Goal: Answer question/provide support

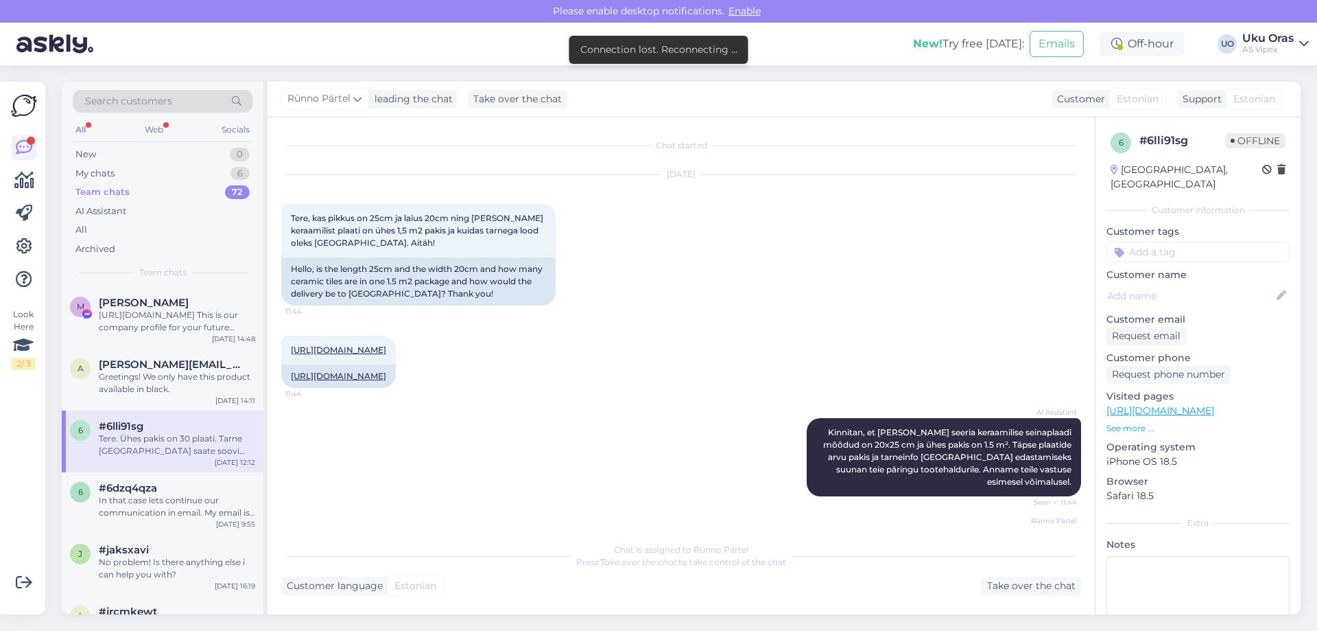
scroll to position [168, 0]
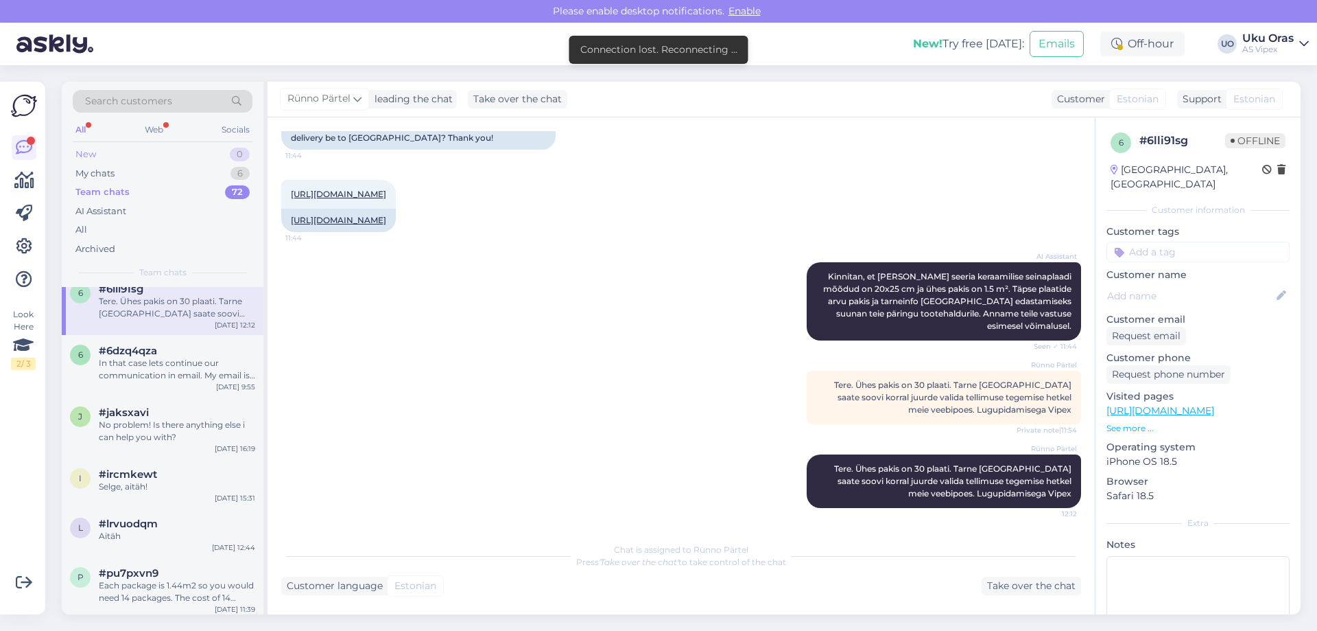
click at [94, 151] on div "New" at bounding box center [85, 155] width 21 height 14
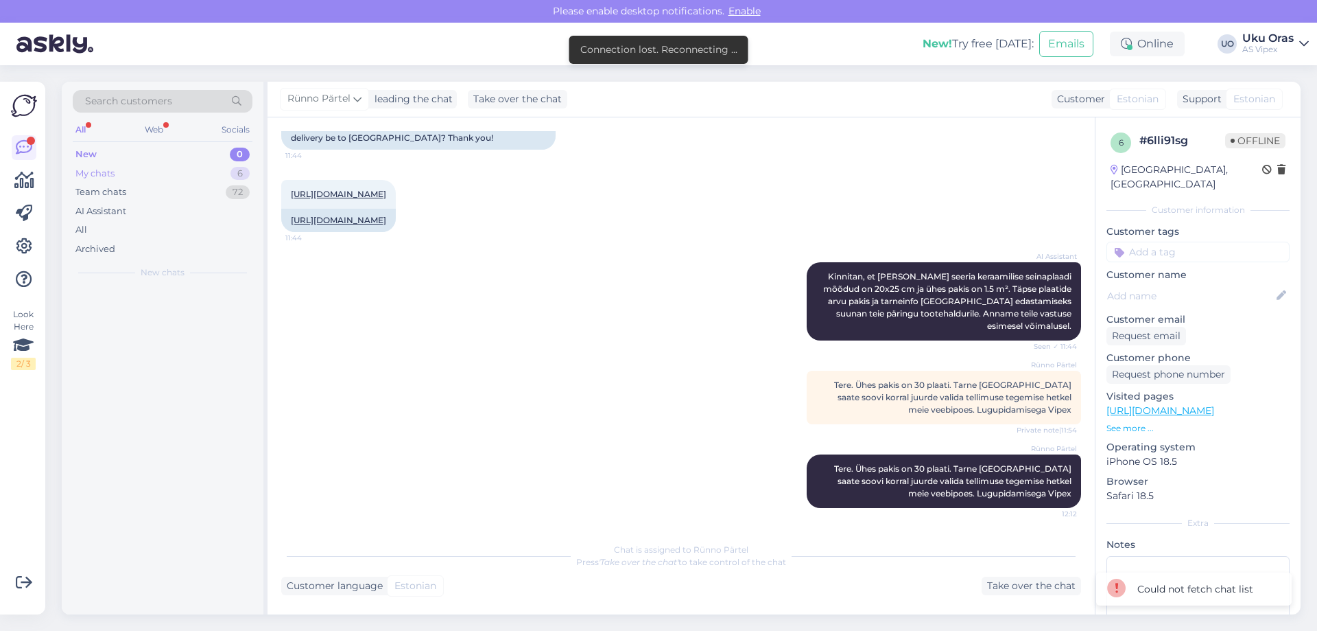
click at [99, 173] on div "My chats" at bounding box center [94, 174] width 39 height 14
click at [104, 195] on div "Team chats" at bounding box center [100, 192] width 51 height 14
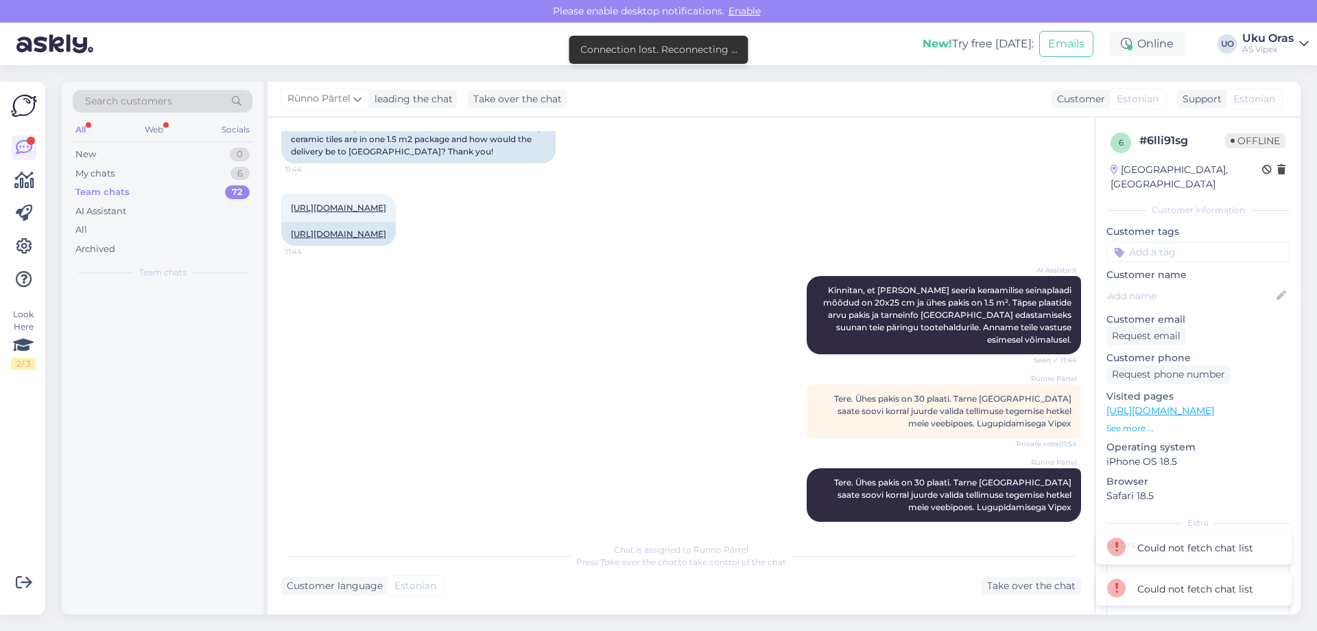
scroll to position [168, 0]
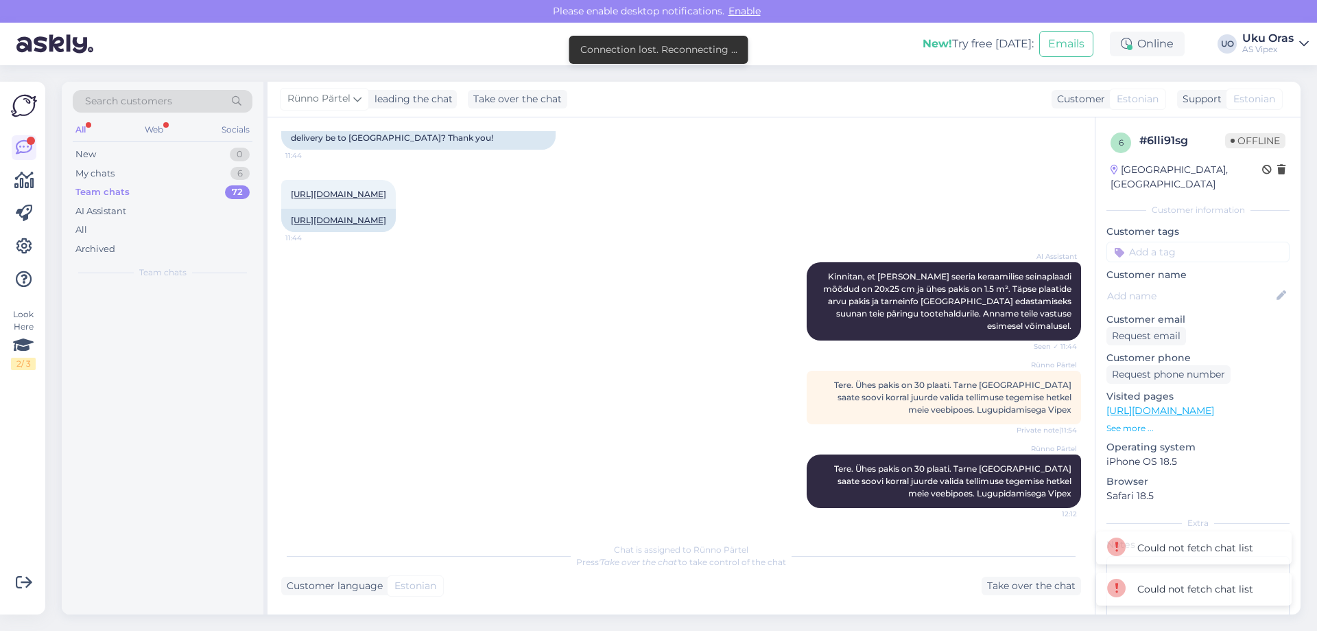
click at [657, 397] on div "Chat started [DATE] Tere, kas pikkus on 25cm ja laius 20cm ning [PERSON_NAME] k…" at bounding box center [687, 327] width 812 height 392
click at [26, 151] on icon at bounding box center [24, 147] width 16 height 16
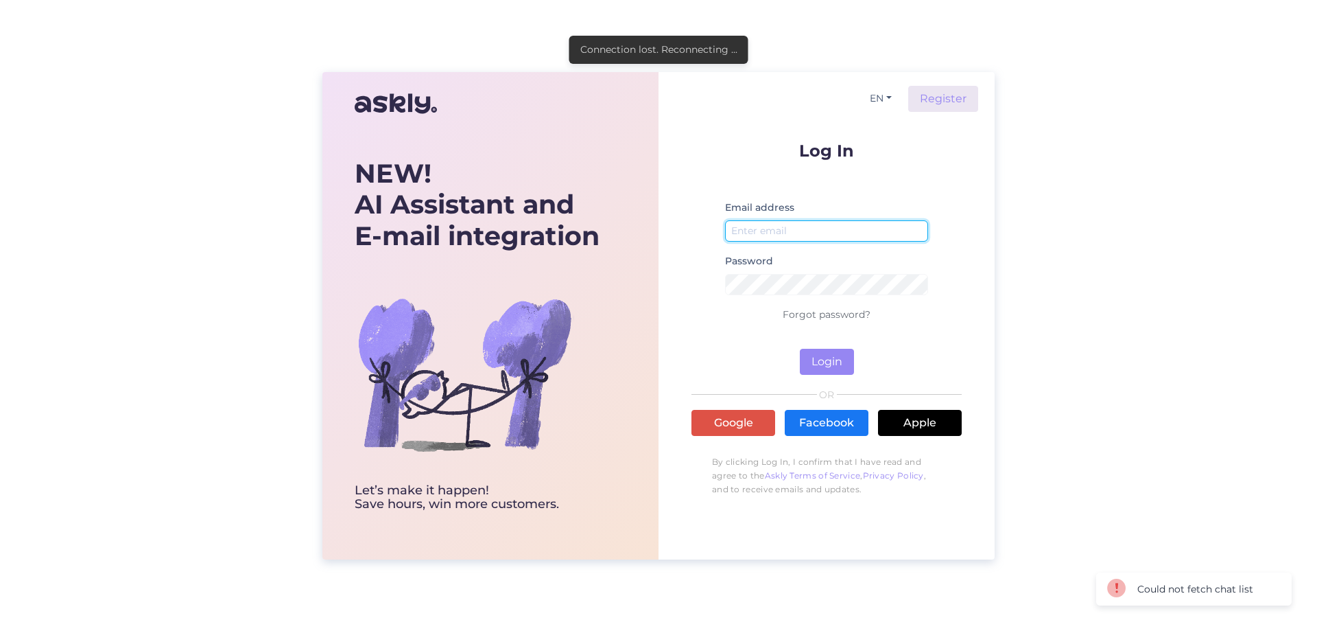
type input "[EMAIL_ADDRESS][DOMAIN_NAME]"
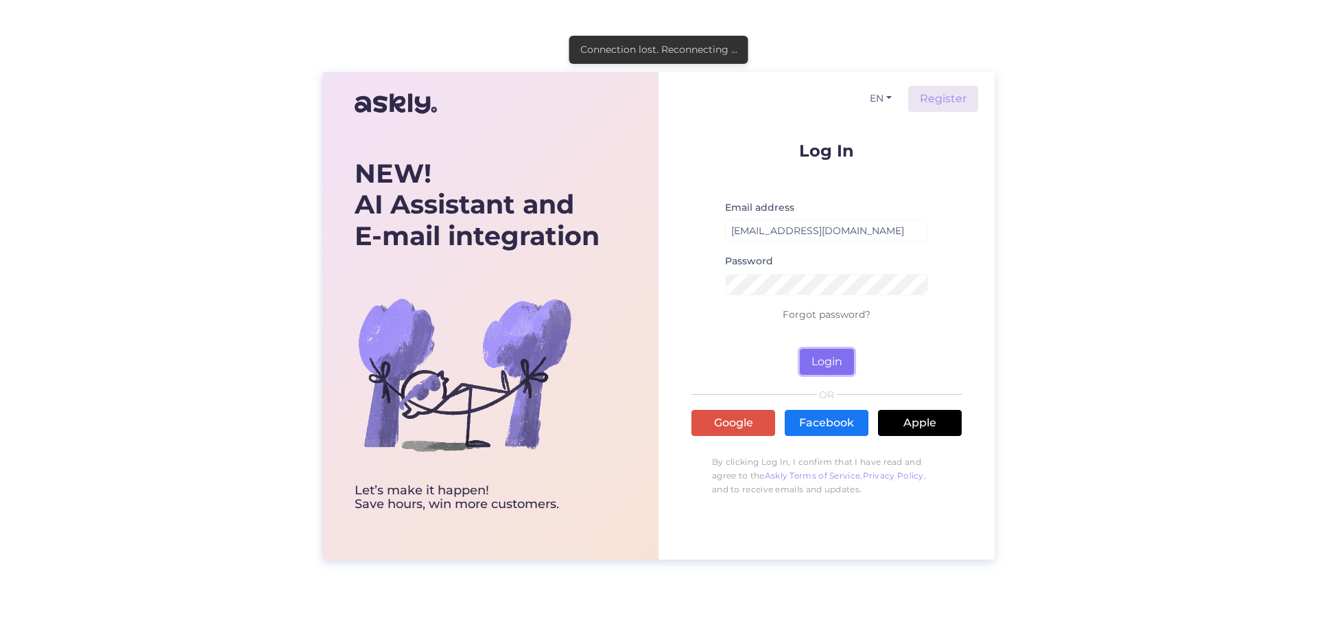
click at [843, 360] on button "Login" at bounding box center [827, 362] width 54 height 26
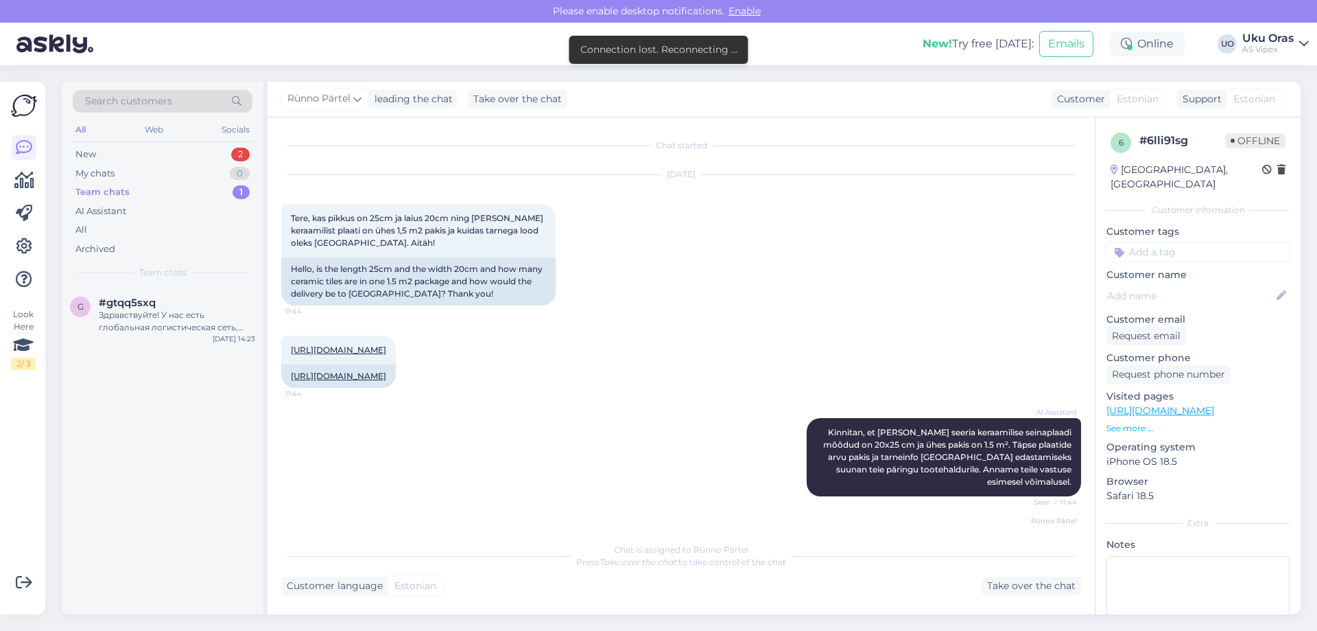
scroll to position [168, 0]
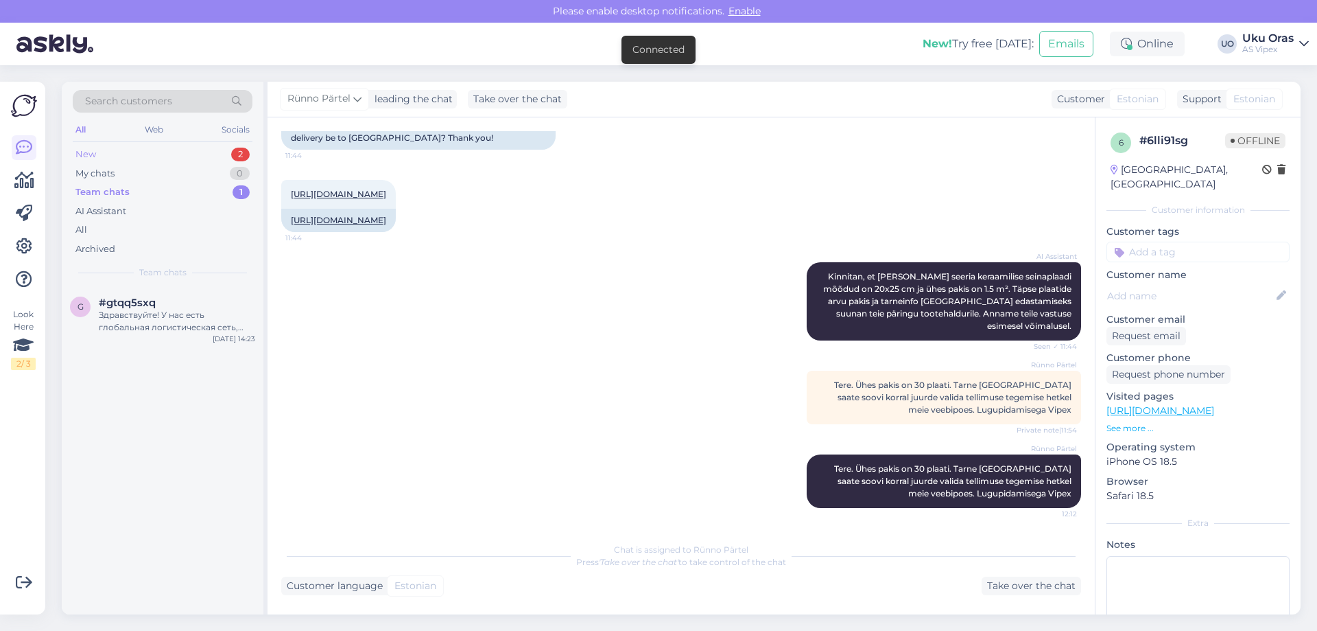
click at [134, 158] on div "New 2" at bounding box center [163, 154] width 180 height 19
click at [175, 385] on div "b #bbivxhlh ootan. [DATE] 11:16" at bounding box center [163, 360] width 202 height 49
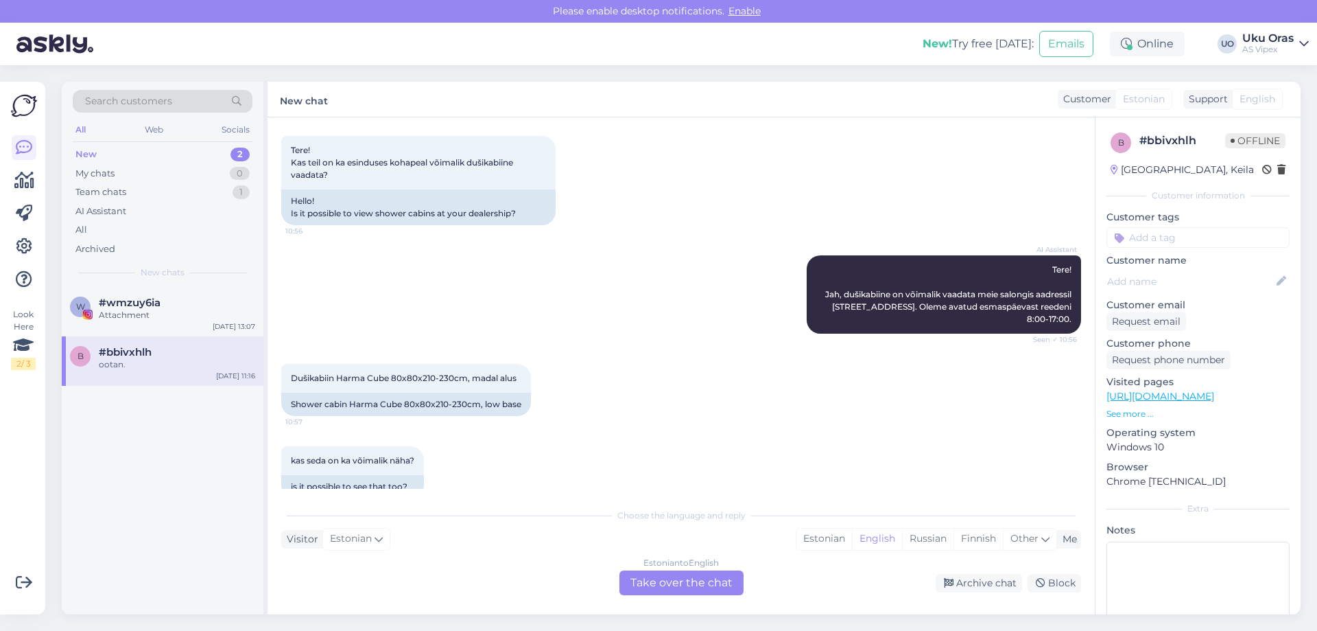
scroll to position [0, 0]
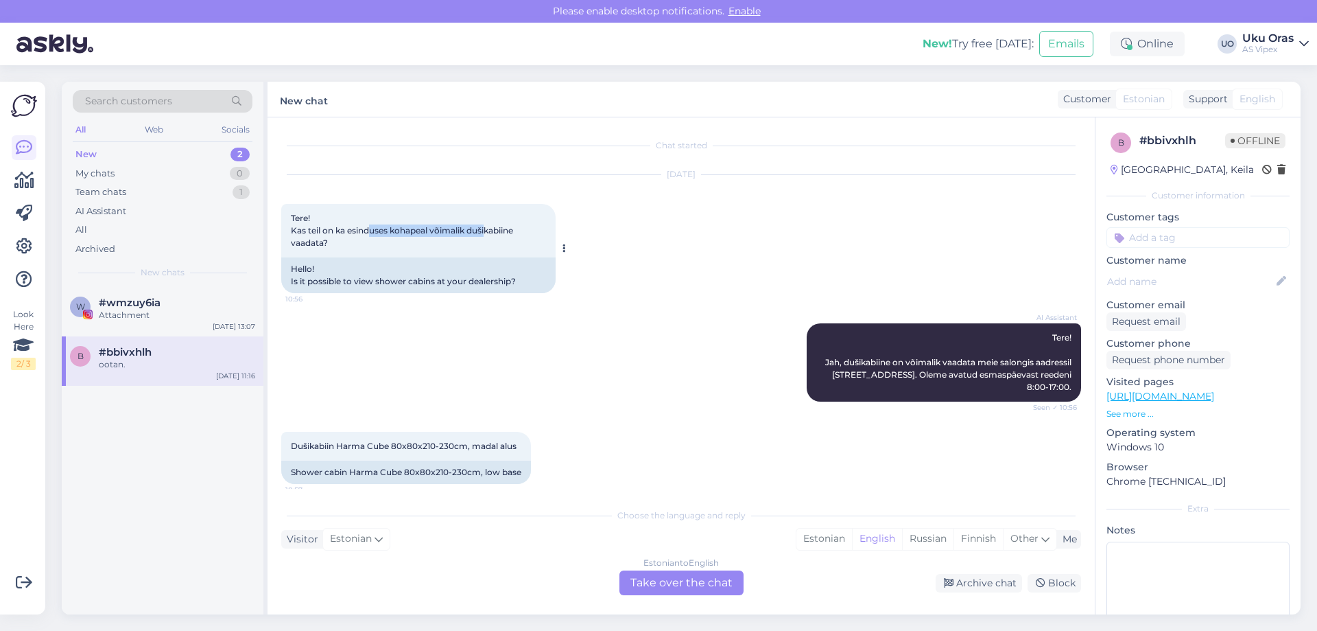
drag, startPoint x: 370, startPoint y: 236, endPoint x: 474, endPoint y: 258, distance: 106.6
click at [482, 251] on div "Tere! Kas teil on ka esinduses kohapeal võimalik dušikabiine vaadata? 10:56" at bounding box center [418, 231] width 274 height 54
click at [473, 259] on div "Hello! Is it possible to view shower cabins at your dealership?" at bounding box center [418, 275] width 274 height 36
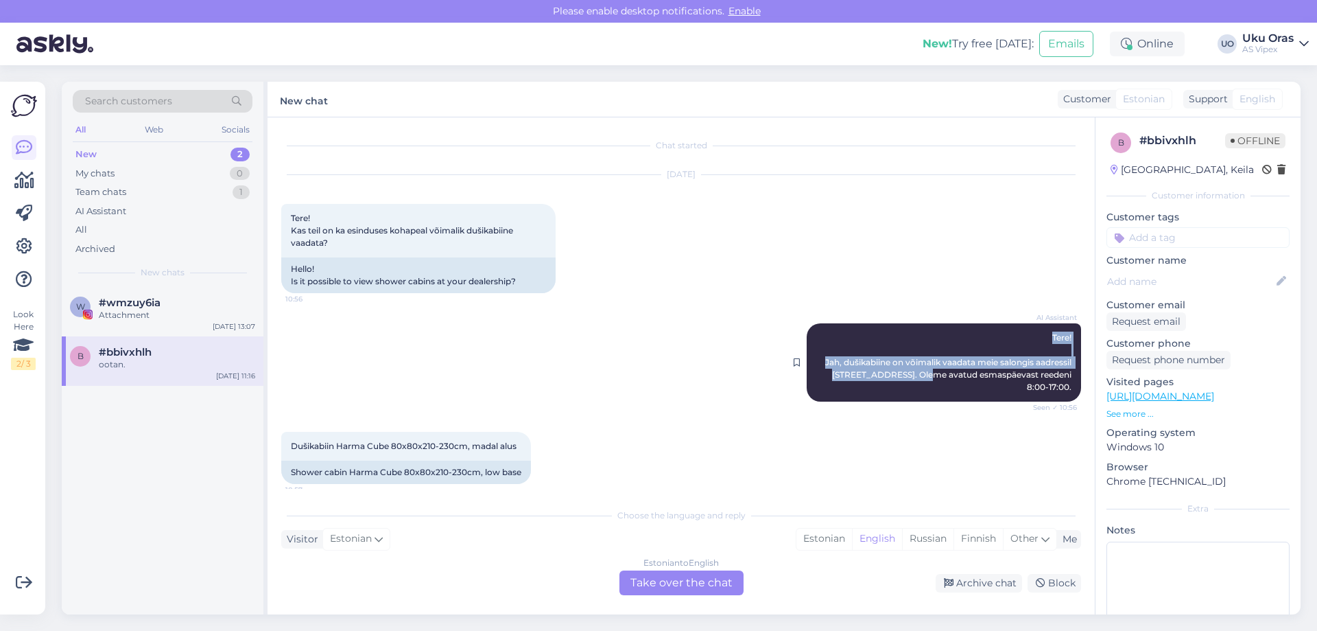
drag, startPoint x: 818, startPoint y: 331, endPoint x: 834, endPoint y: 374, distance: 46.3
click at [878, 372] on div "AI Assistant Tere! Jah, dušikabiine on võimalik vaadata meie salongis aadressil…" at bounding box center [944, 362] width 274 height 78
click at [623, 338] on div "AI Assistant Tere! Jah, dušikabiine on võimalik vaadata meie salongis aadressil…" at bounding box center [681, 362] width 800 height 108
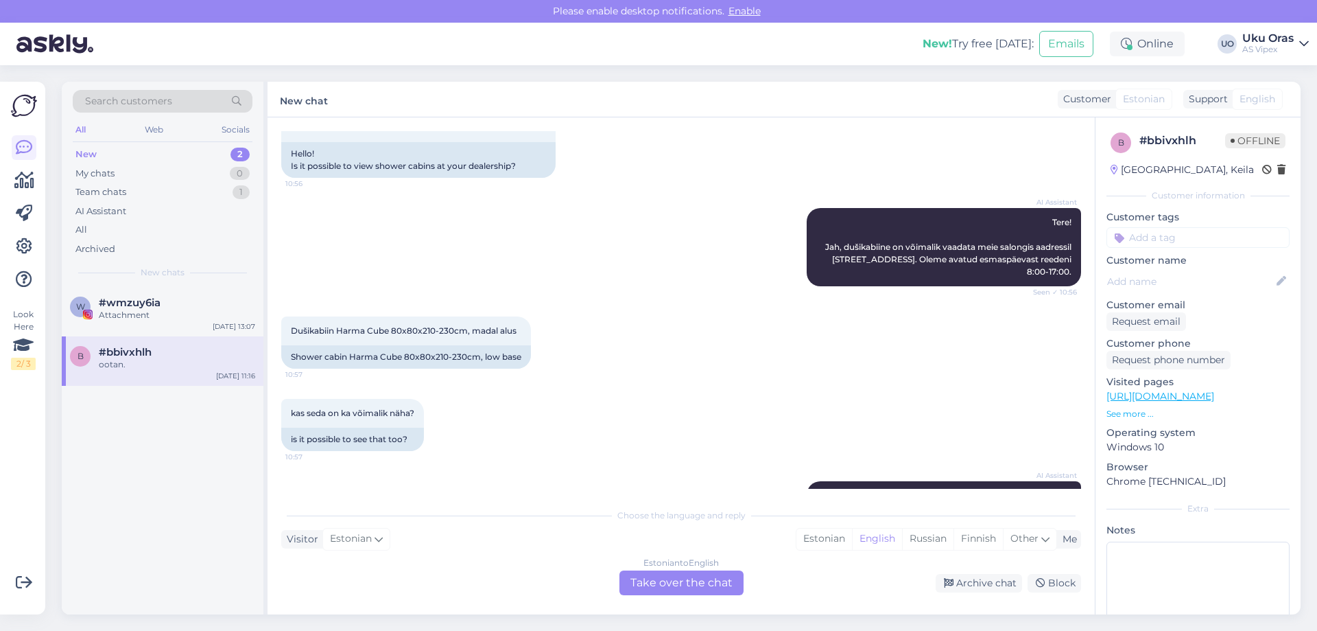
scroll to position [206, 0]
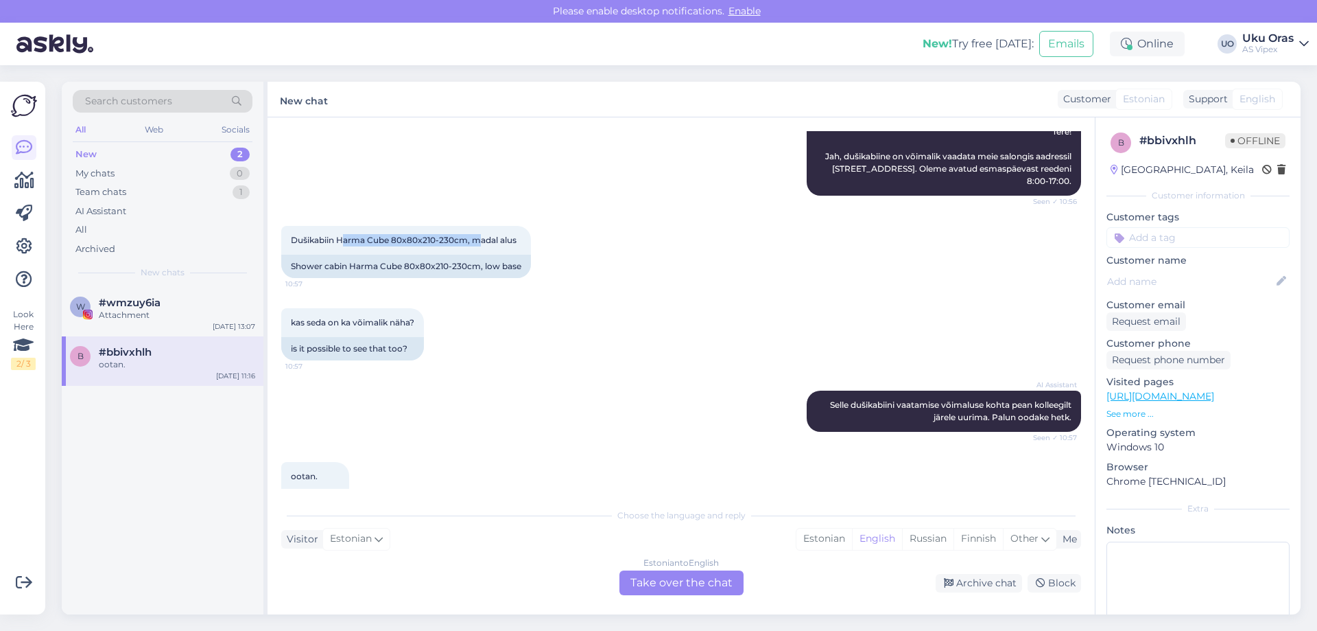
drag, startPoint x: 347, startPoint y: 222, endPoint x: 556, endPoint y: 279, distance: 216.7
click at [543, 271] on div "Dušikabiin Harma Cube 80x80x210-230cm, madal alus 10:57 Shower cabin Harma Cube…" at bounding box center [681, 252] width 800 height 82
click at [576, 321] on div "kas seda on ka võimalik näha? 10:57 is it possible to see that too?" at bounding box center [681, 334] width 800 height 82
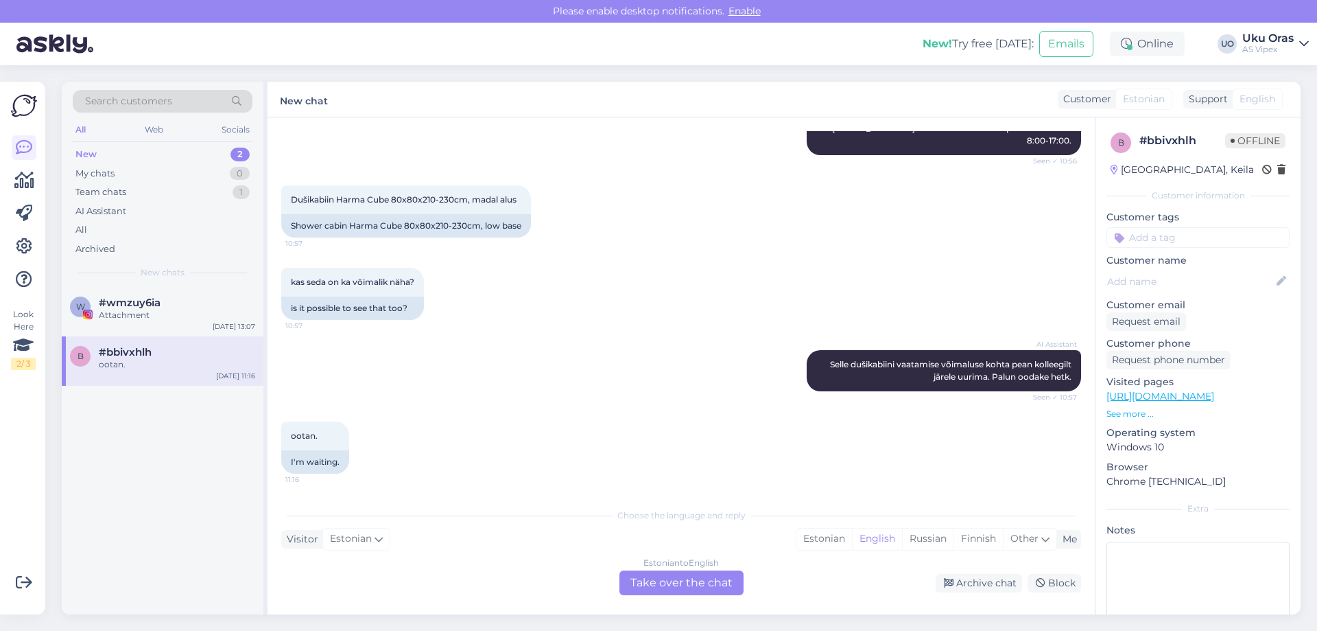
click at [606, 313] on div "kas seda on ka võimalik näha? 10:57 is it possible to see that too?" at bounding box center [681, 294] width 800 height 82
click at [121, 303] on span "#wmzuy6ia" at bounding box center [130, 302] width 62 height 12
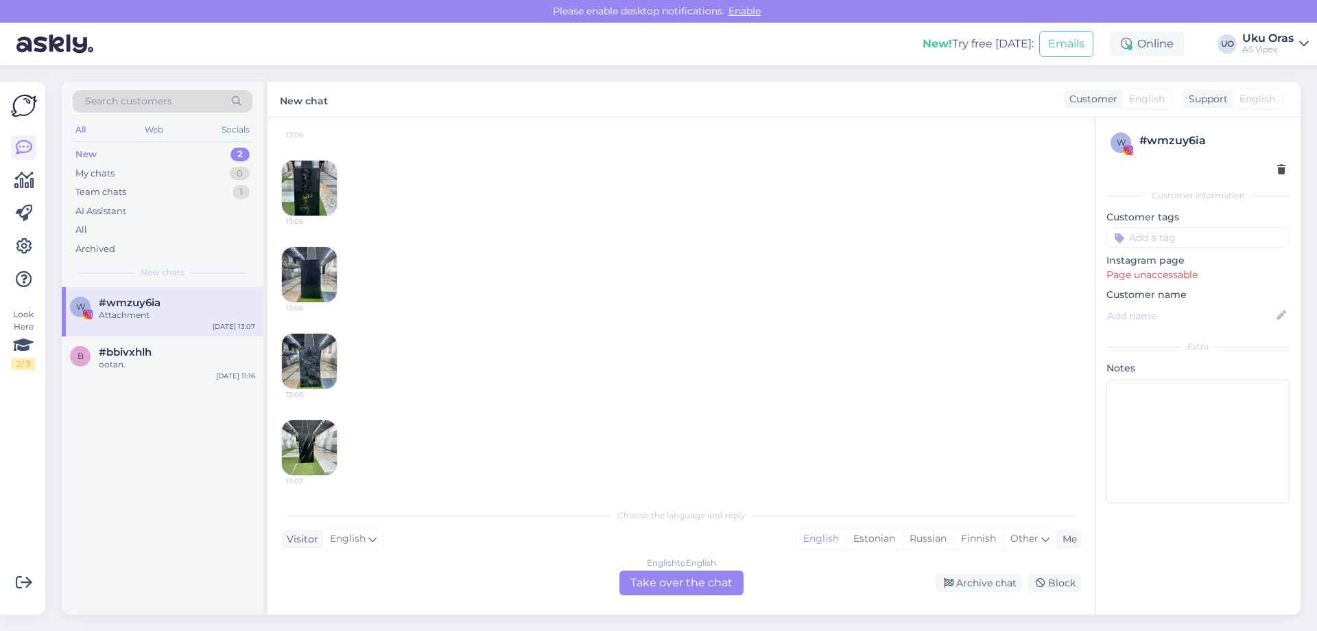
scroll to position [1719, 0]
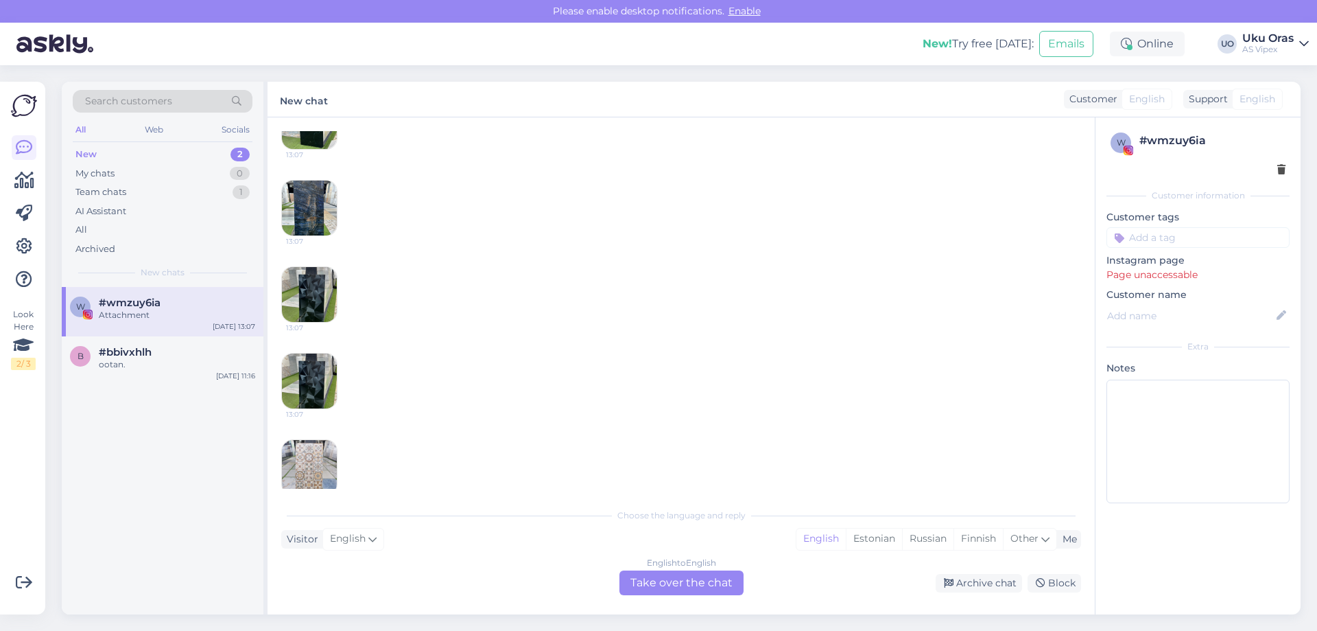
drag, startPoint x: 529, startPoint y: 320, endPoint x: 471, endPoint y: 530, distance: 218.4
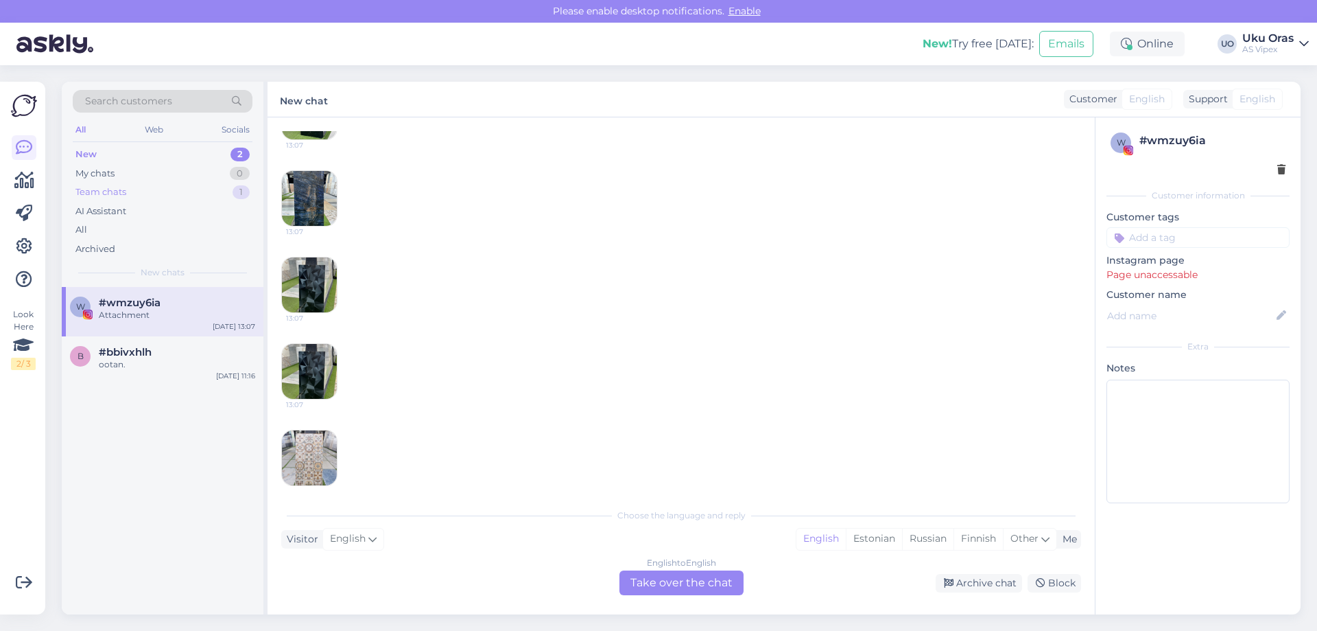
click at [126, 191] on div "Team chats" at bounding box center [100, 192] width 51 height 14
click at [145, 307] on span "#gtqq5sxq" at bounding box center [127, 302] width 57 height 12
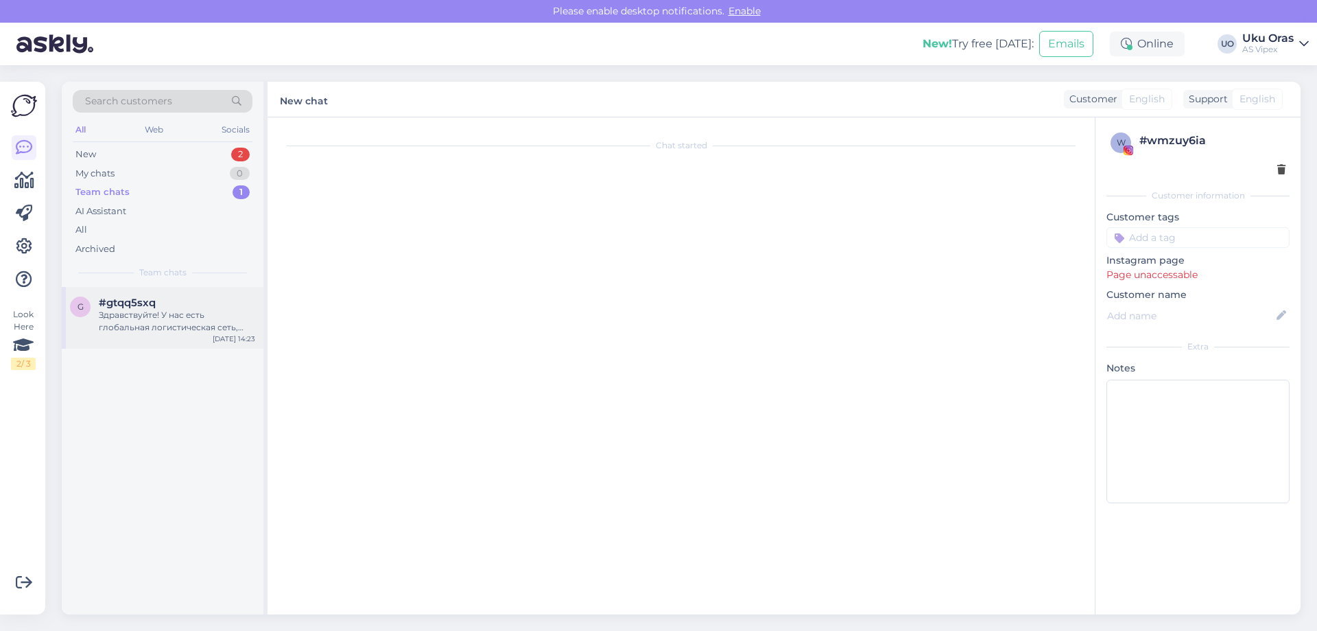
scroll to position [0, 0]
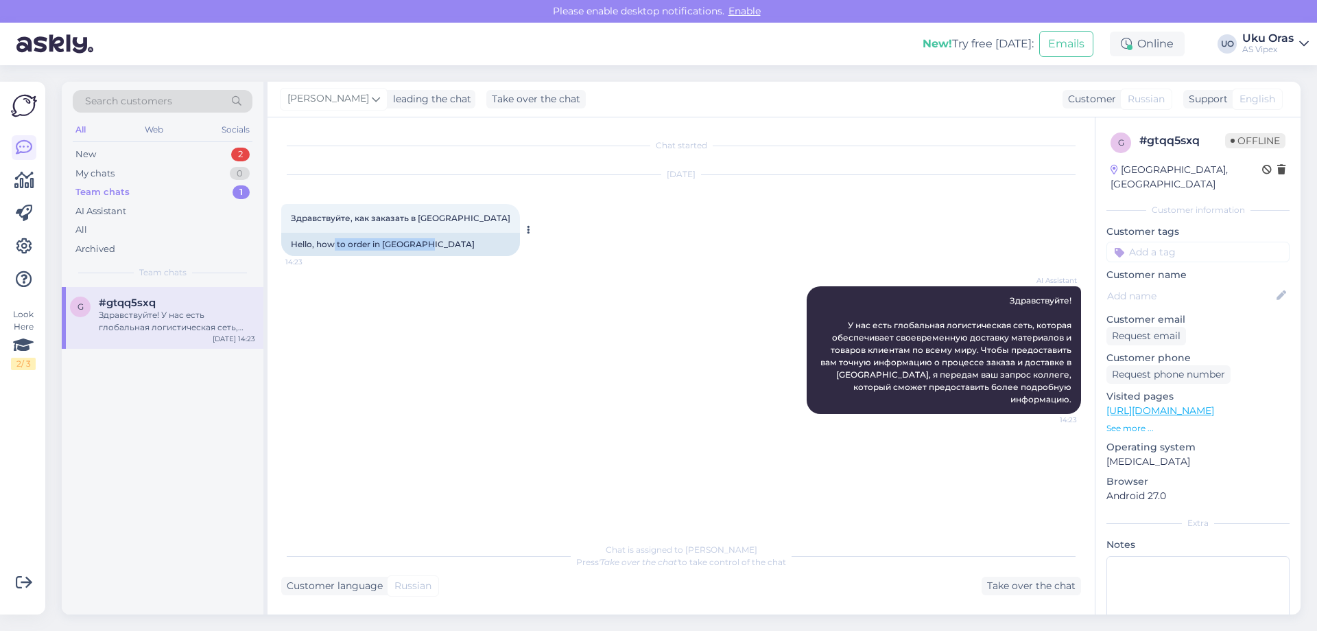
drag, startPoint x: 423, startPoint y: 248, endPoint x: 333, endPoint y: 251, distance: 90.0
click at [333, 251] on div "Hello, how to order in [GEOGRAPHIC_DATA]" at bounding box center [400, 244] width 239 height 23
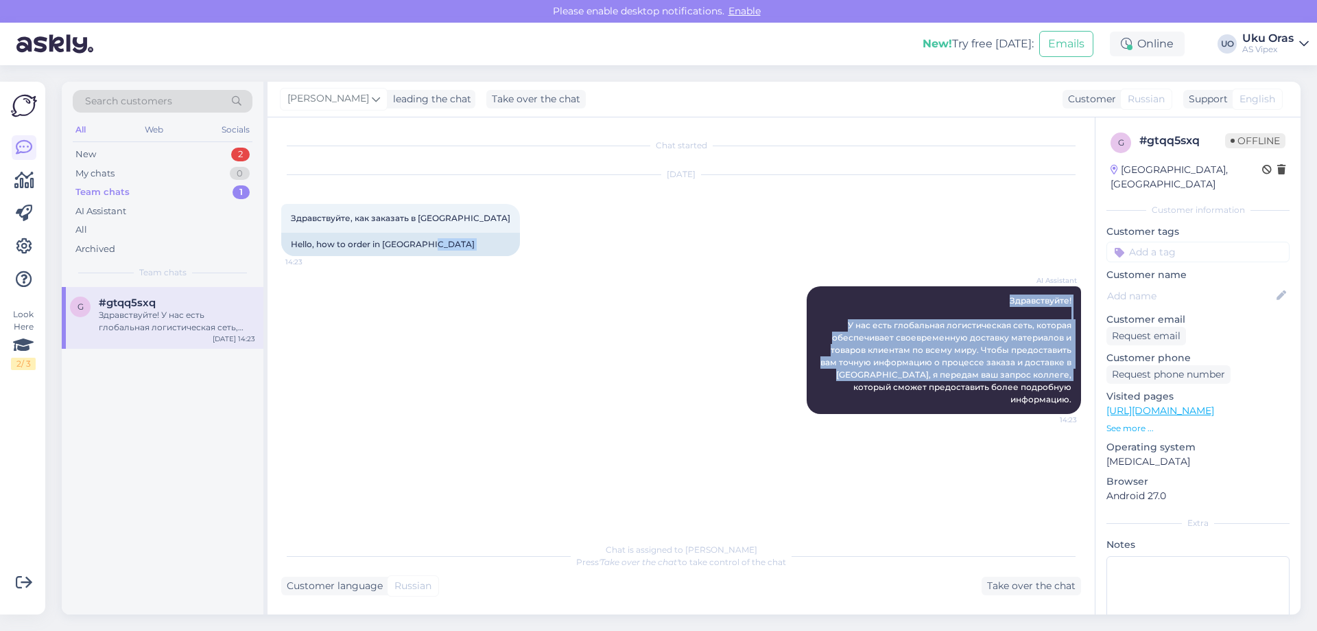
drag, startPoint x: 445, startPoint y: 242, endPoint x: 776, endPoint y: 477, distance: 405.5
click at [776, 477] on div "Chat started [DATE] Здравствуйте, как заказать в [GEOGRAPHIC_DATA] 14:23 Hello,…" at bounding box center [687, 327] width 812 height 392
drag, startPoint x: 1005, startPoint y: 300, endPoint x: 1075, endPoint y: 385, distance: 110.2
click at [1075, 385] on div "AI Assistant Здравствуйте! У нас есть глобальная логистическая сеть, которая об…" at bounding box center [944, 350] width 274 height 128
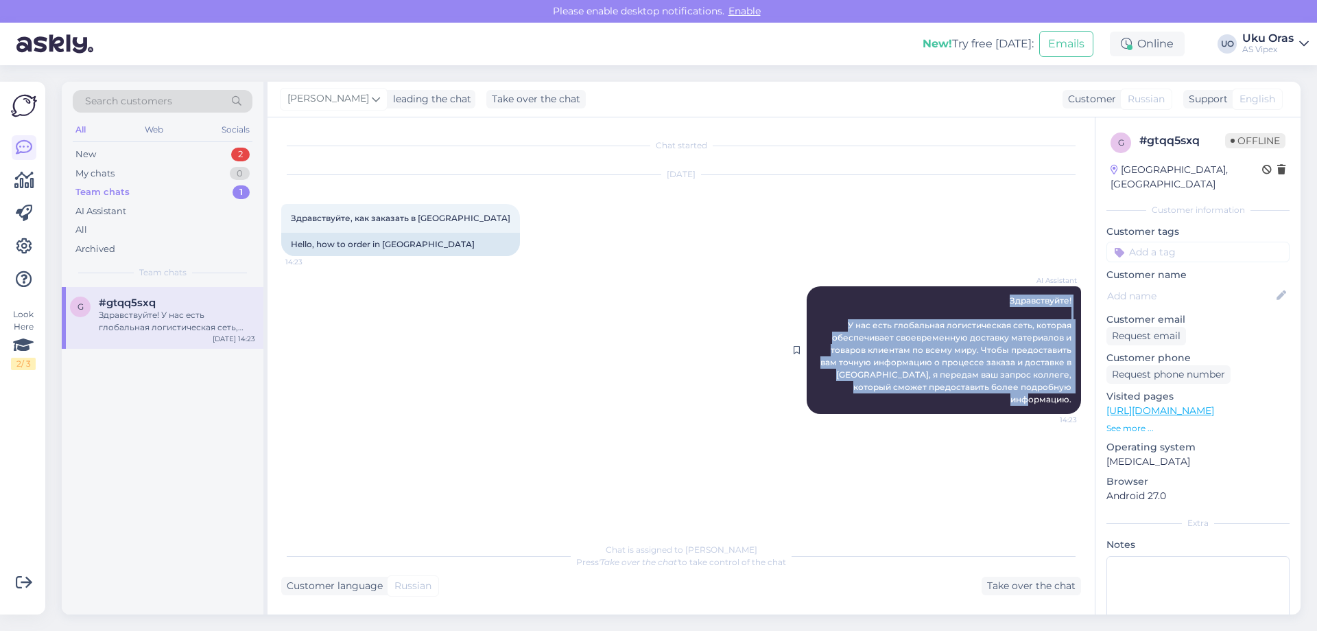
scroll to position [25, 0]
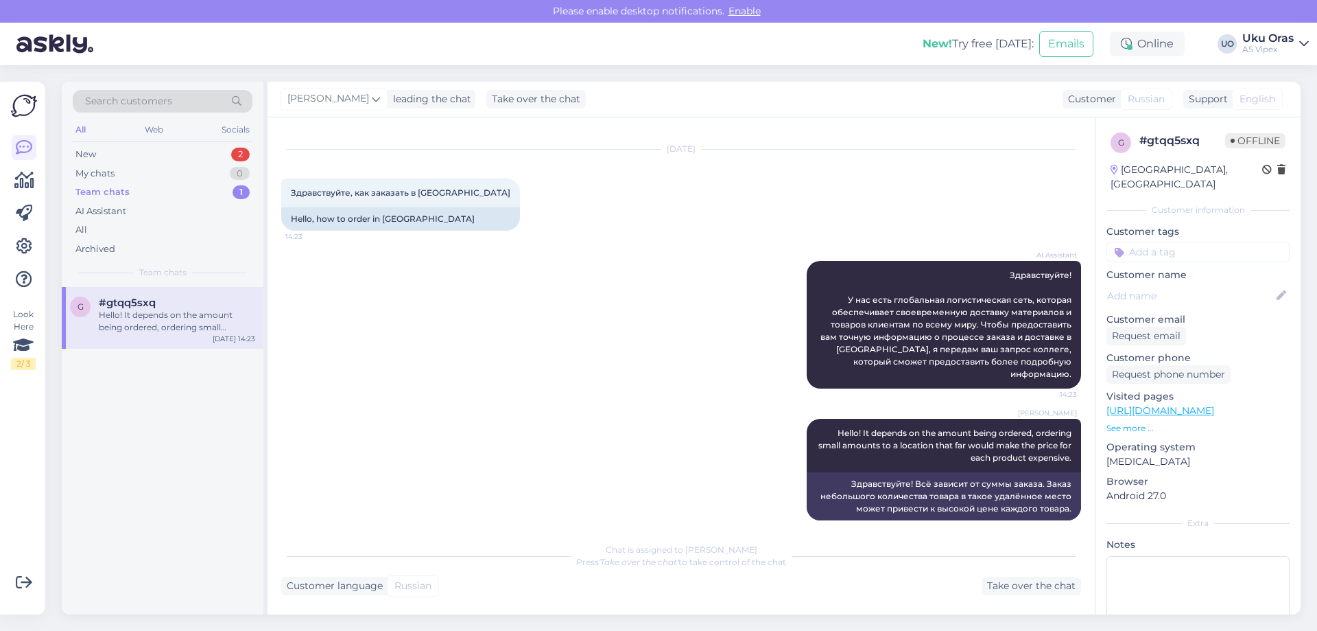
drag, startPoint x: 941, startPoint y: 350, endPoint x: 662, endPoint y: 384, distance: 280.7
click at [753, 411] on div "[PERSON_NAME] Hello! It depends on the amount being ordered, ordering small amo…" at bounding box center [681, 469] width 800 height 132
click at [1191, 404] on link "[URL][DOMAIN_NAME]" at bounding box center [1161, 410] width 108 height 12
